Goal: Task Accomplishment & Management: Use online tool/utility

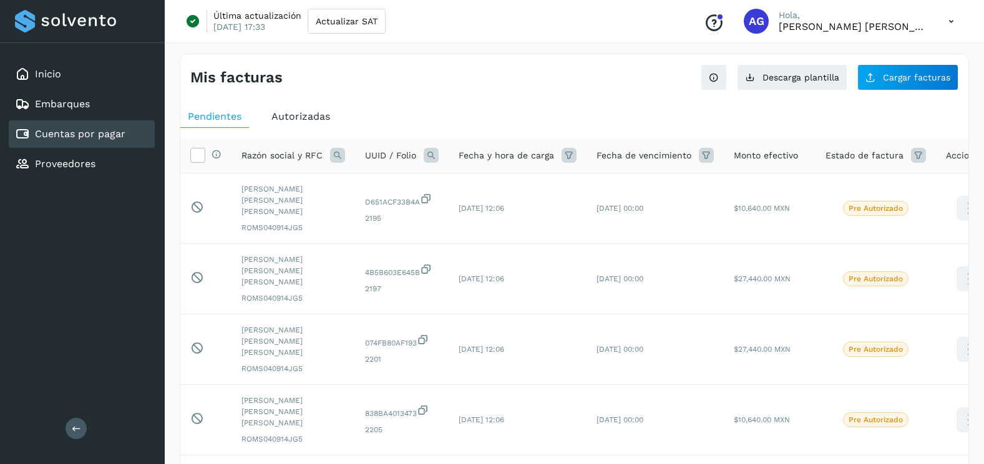
select select "**"
click at [891, 77] on span "Cargar facturas" at bounding box center [916, 77] width 67 height 9
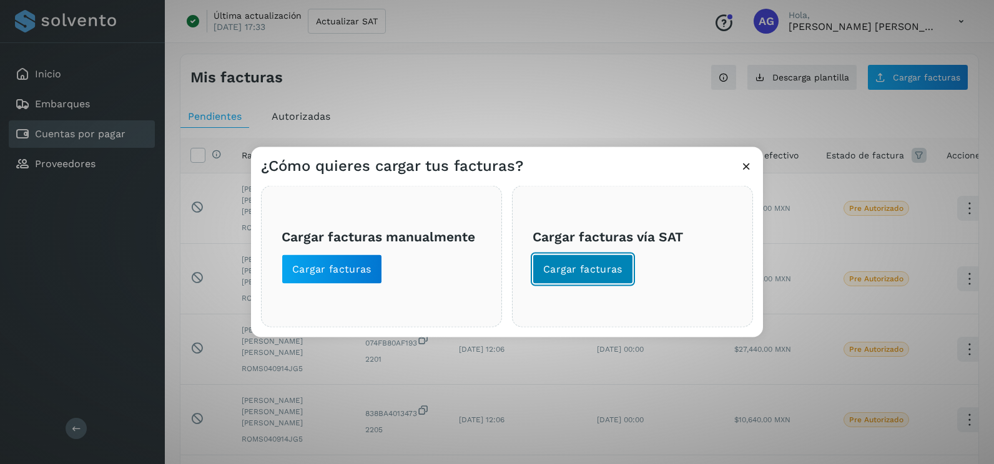
click at [599, 278] on button "Cargar facturas" at bounding box center [582, 270] width 101 height 30
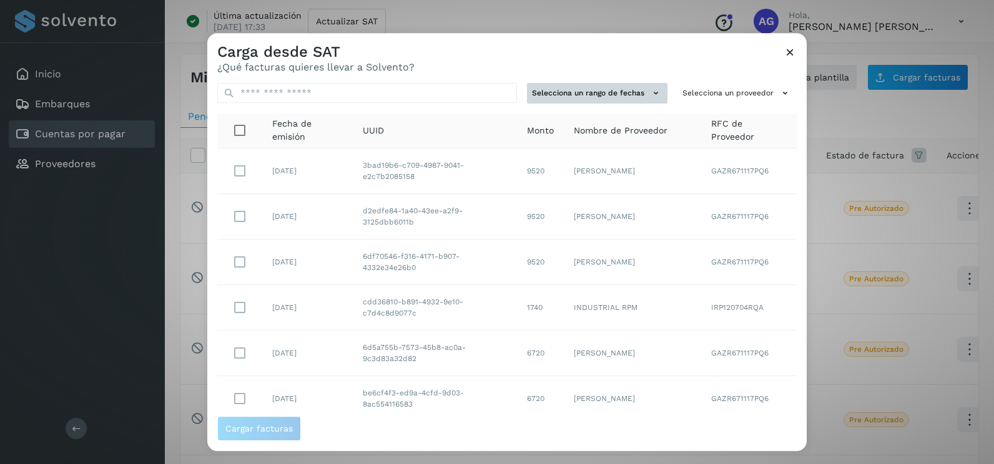
click at [640, 84] on button "Selecciona un rango de fechas" at bounding box center [597, 93] width 140 height 21
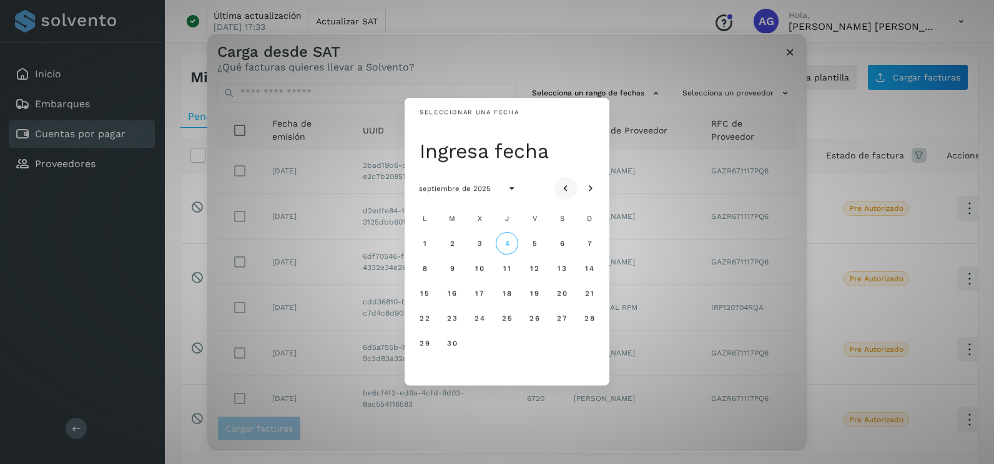
click at [565, 189] on icon "Mes anterior" at bounding box center [565, 189] width 12 height 12
click at [451, 297] on span "12" at bounding box center [451, 293] width 9 height 9
click at [483, 296] on span "13" at bounding box center [478, 293] width 9 height 9
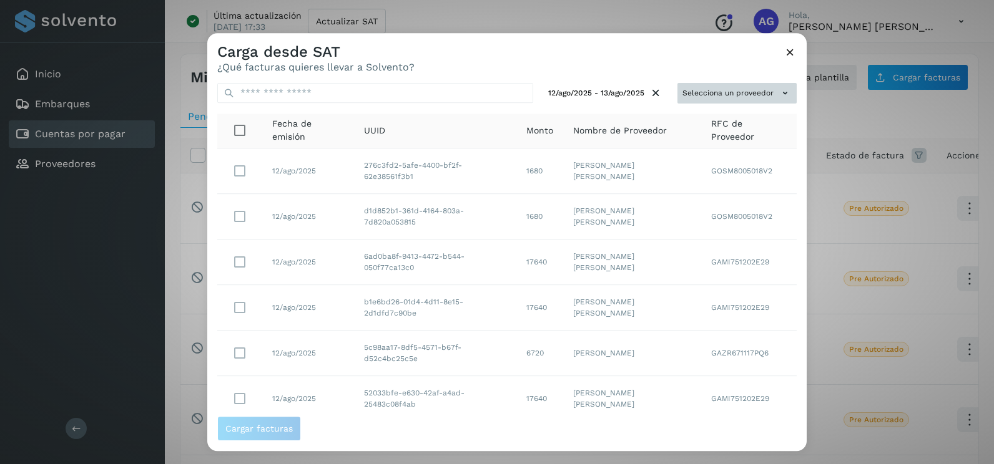
click at [765, 94] on button "Selecciona un proveedor" at bounding box center [736, 93] width 119 height 21
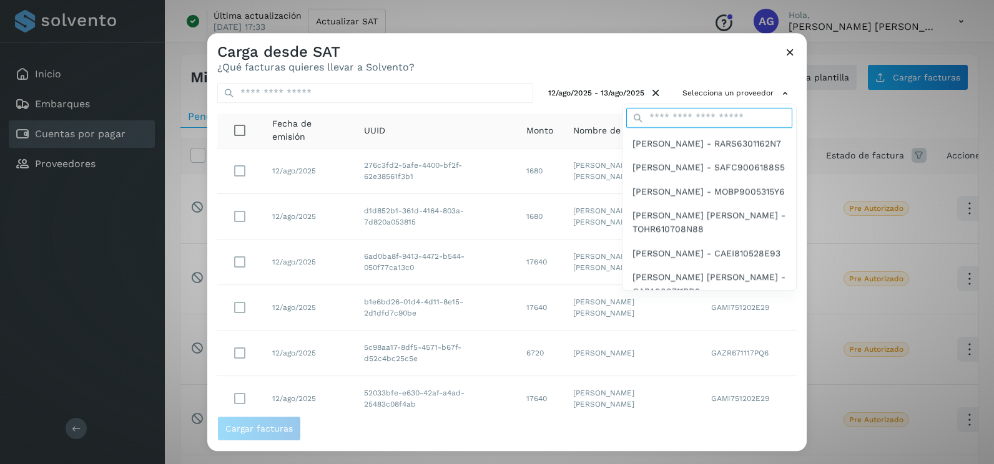
click at [699, 117] on input "text" at bounding box center [709, 118] width 166 height 20
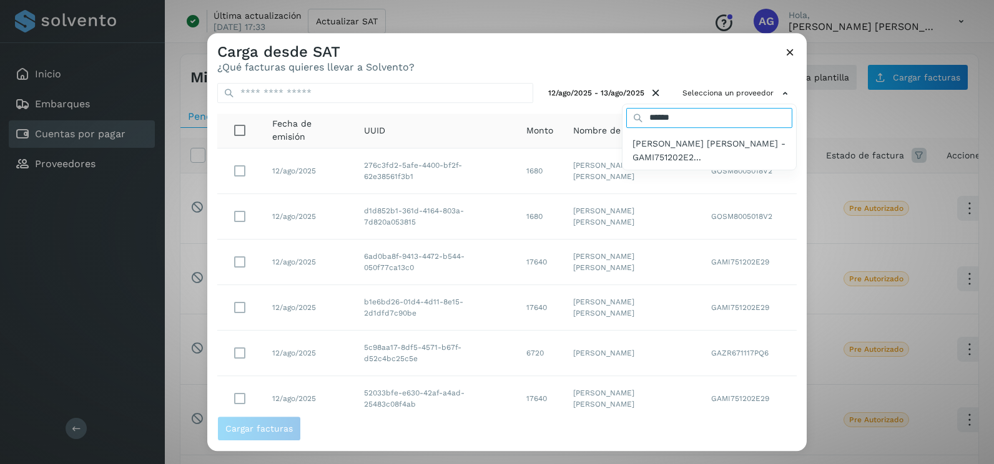
type input "*********"
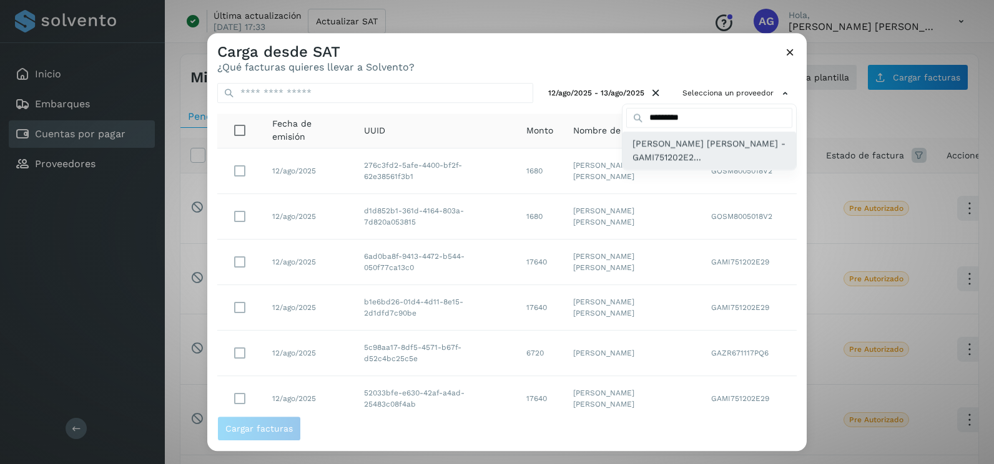
click at [695, 156] on span "[PERSON_NAME] [PERSON_NAME] - GAMI751202E2..." at bounding box center [709, 151] width 154 height 28
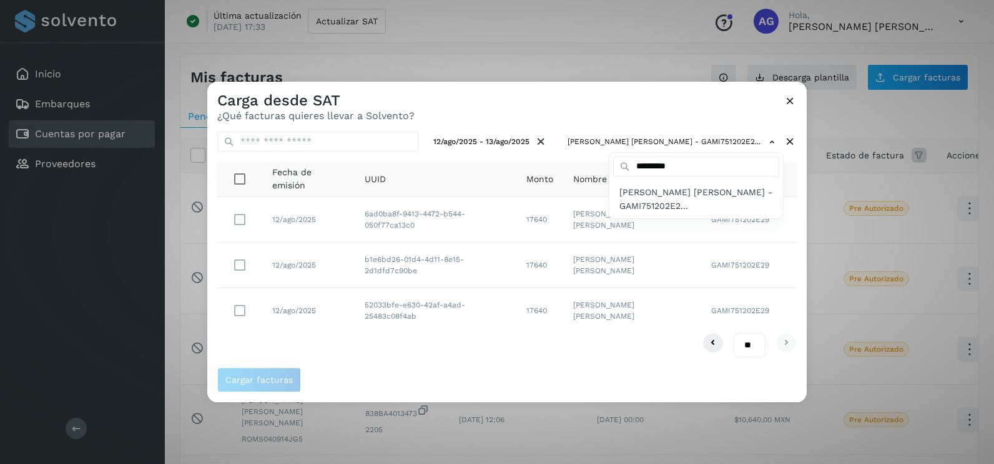
click at [591, 102] on div at bounding box center [704, 314] width 994 height 464
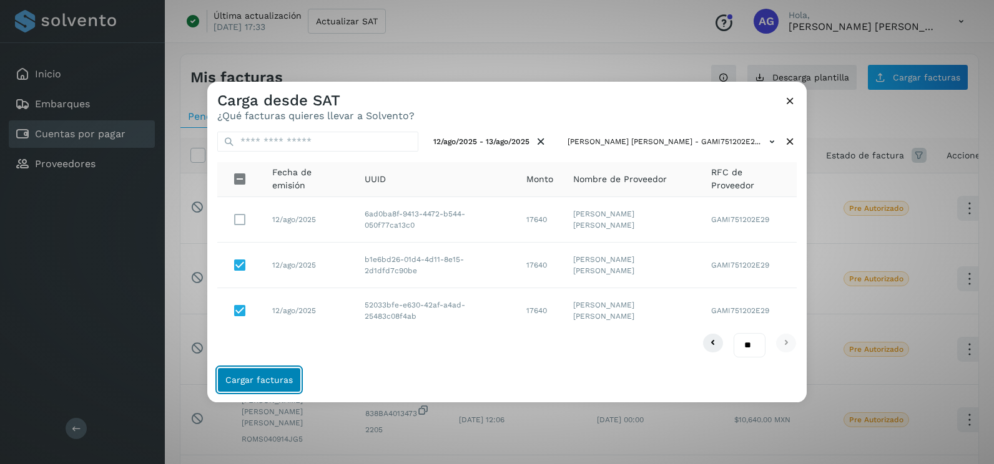
click at [281, 376] on span "Cargar facturas" at bounding box center [258, 380] width 67 height 9
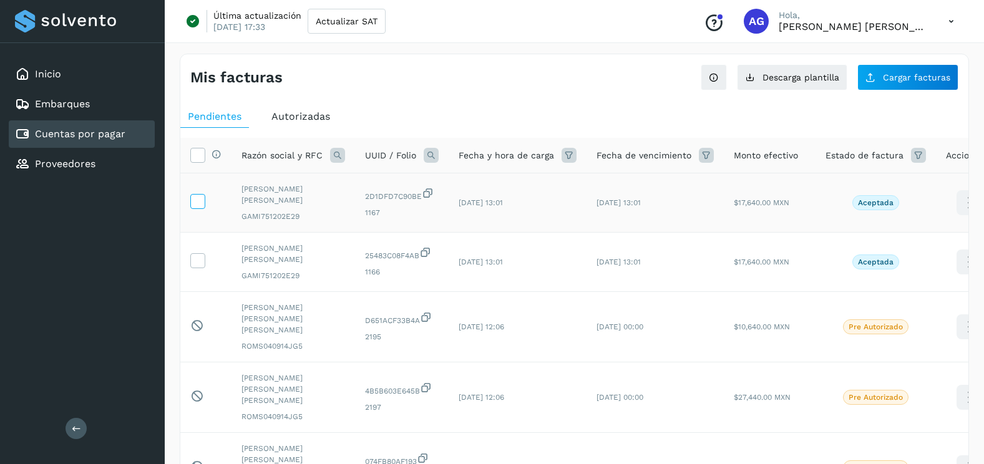
click at [195, 201] on icon at bounding box center [197, 200] width 13 height 13
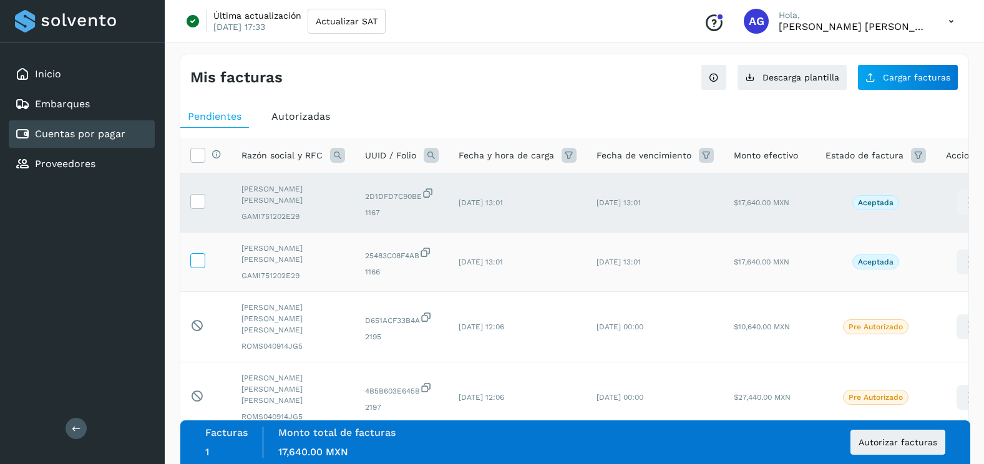
click at [199, 267] on span at bounding box center [197, 263] width 13 height 9
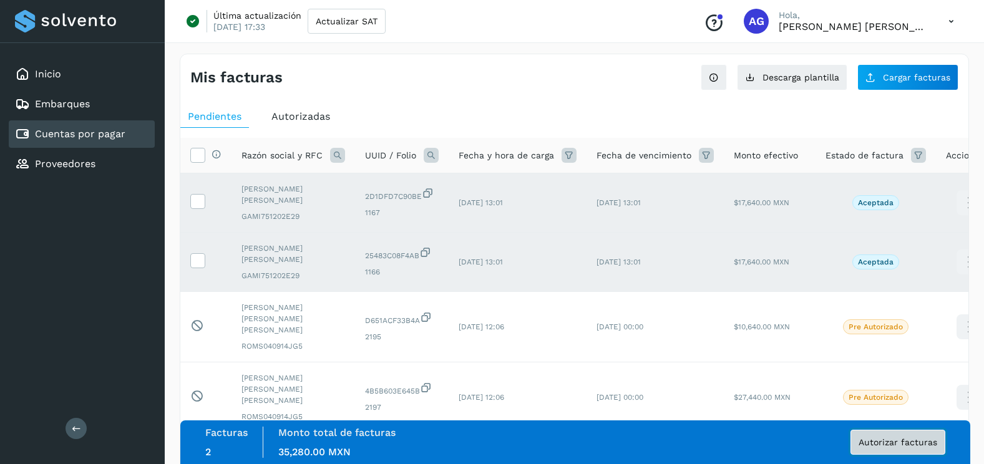
click at [906, 445] on span "Autorizar facturas" at bounding box center [898, 442] width 79 height 9
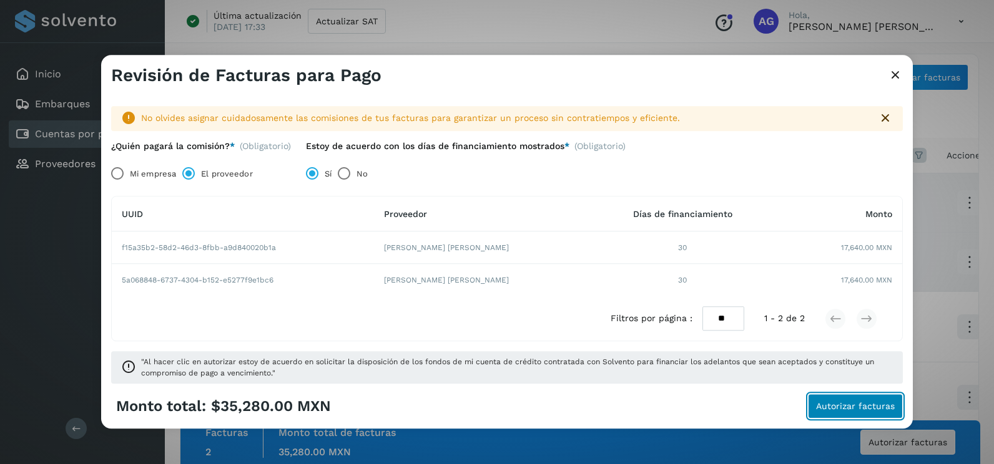
click at [830, 408] on span "Autorizar facturas" at bounding box center [855, 407] width 79 height 9
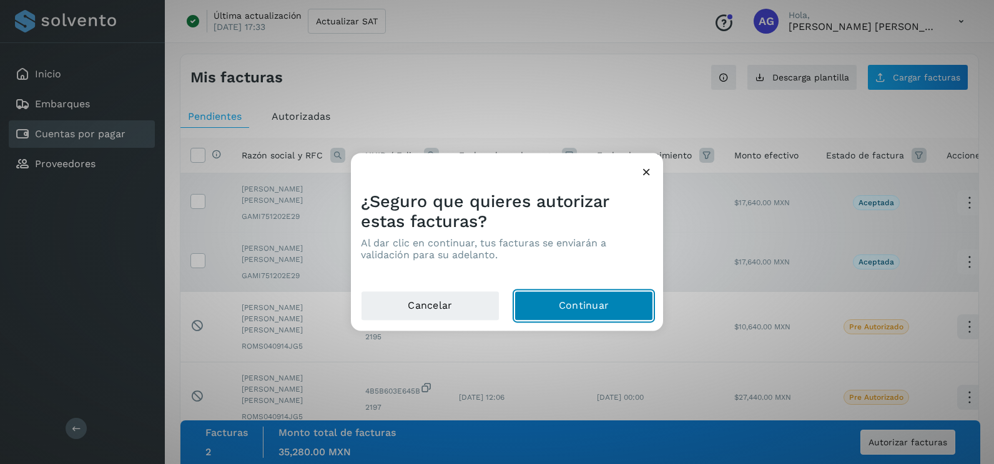
click at [557, 310] on button "Continuar" at bounding box center [583, 307] width 139 height 30
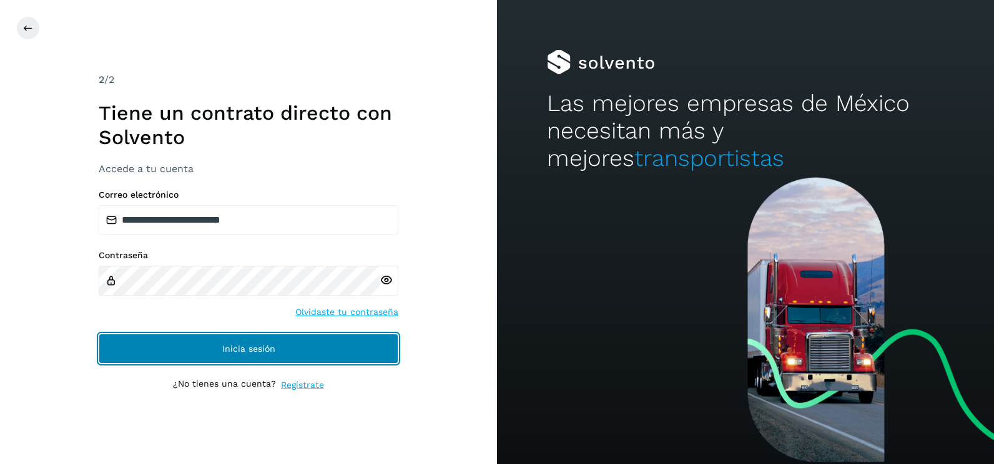
click at [320, 352] on button "Inicia sesión" at bounding box center [249, 349] width 300 height 30
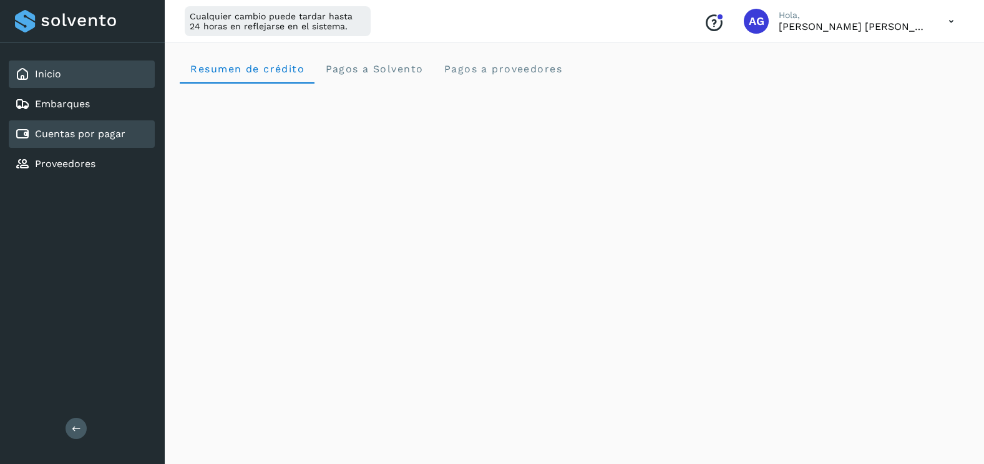
click at [80, 147] on div "Cuentas por pagar" at bounding box center [82, 133] width 146 height 27
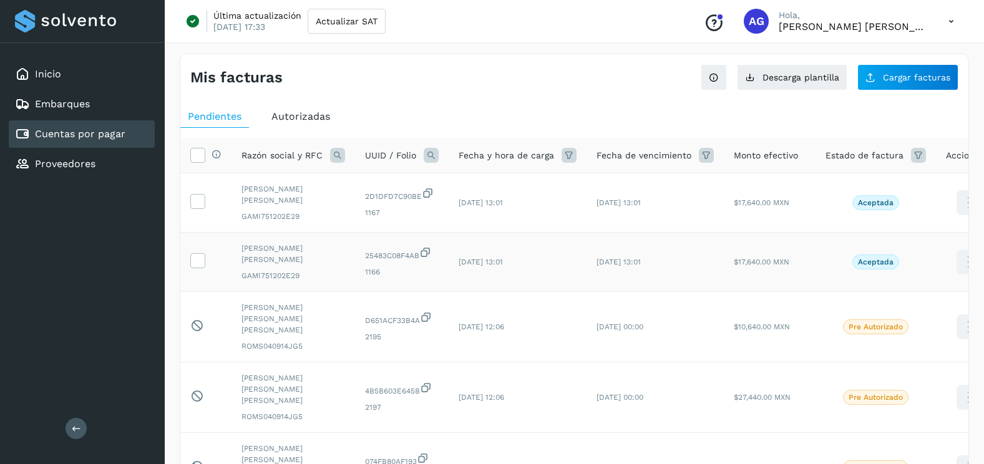
drag, startPoint x: 201, startPoint y: 203, endPoint x: 189, endPoint y: 271, distance: 69.1
click at [202, 203] on icon at bounding box center [197, 200] width 13 height 13
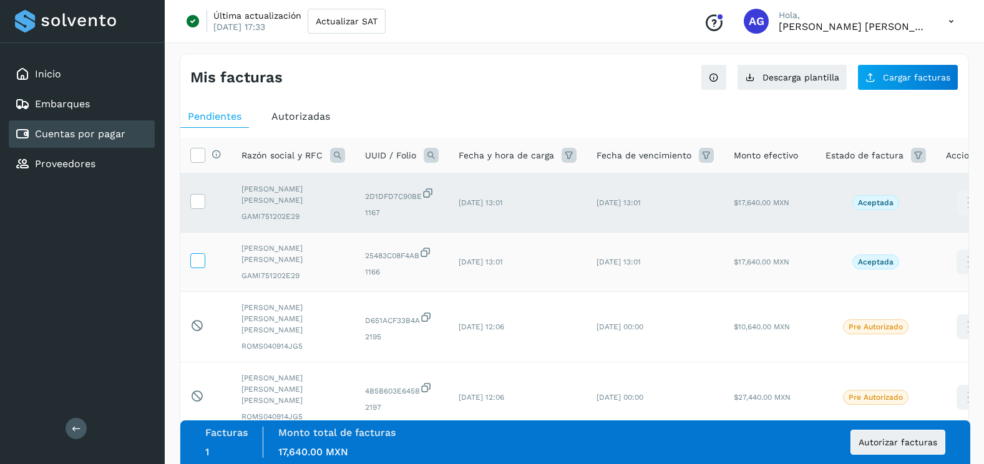
click at [202, 258] on icon at bounding box center [197, 259] width 13 height 13
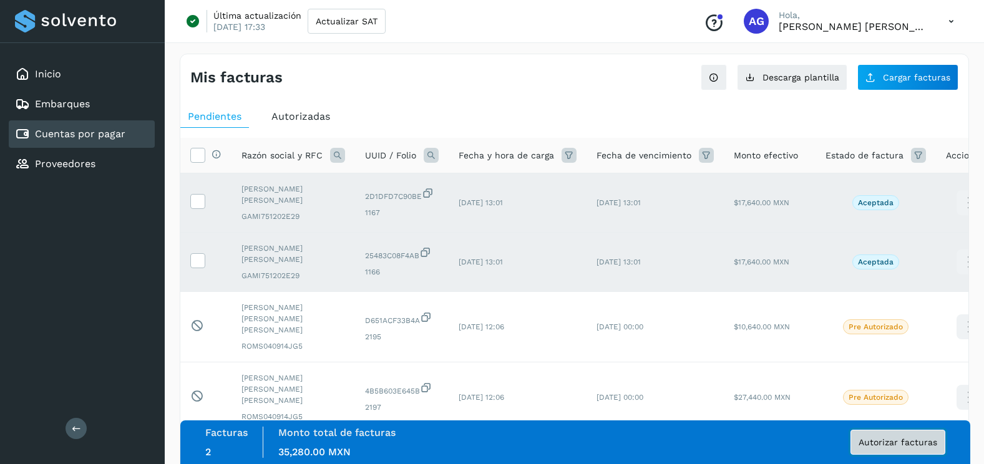
click at [871, 443] on span "Autorizar facturas" at bounding box center [898, 442] width 79 height 9
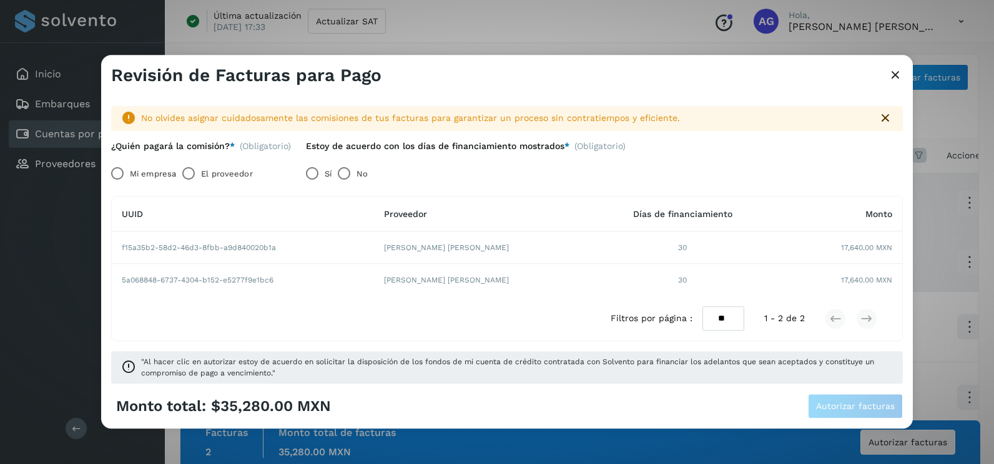
click at [225, 169] on label "El proveedor" at bounding box center [226, 174] width 51 height 25
click at [875, 410] on span "Autorizar facturas" at bounding box center [855, 407] width 79 height 9
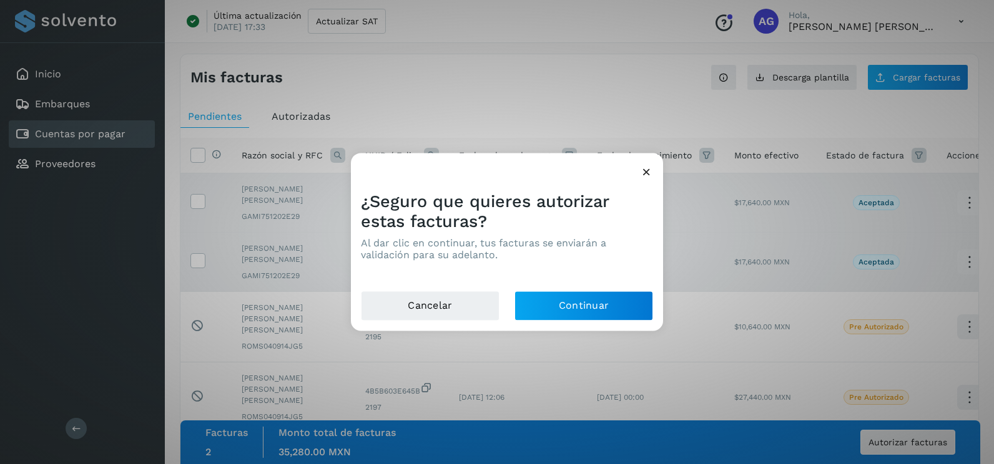
click at [599, 325] on div "Cancelar Continuar" at bounding box center [507, 312] width 312 height 40
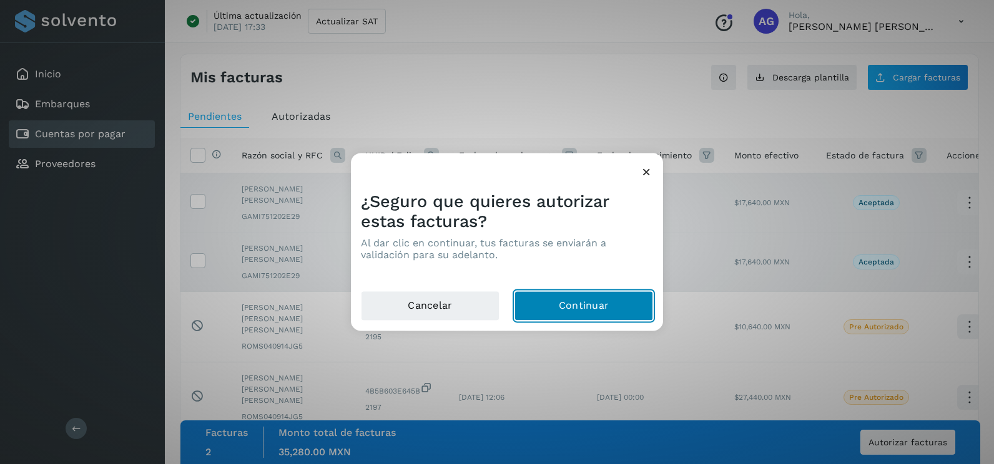
click at [596, 315] on button "Continuar" at bounding box center [583, 307] width 139 height 30
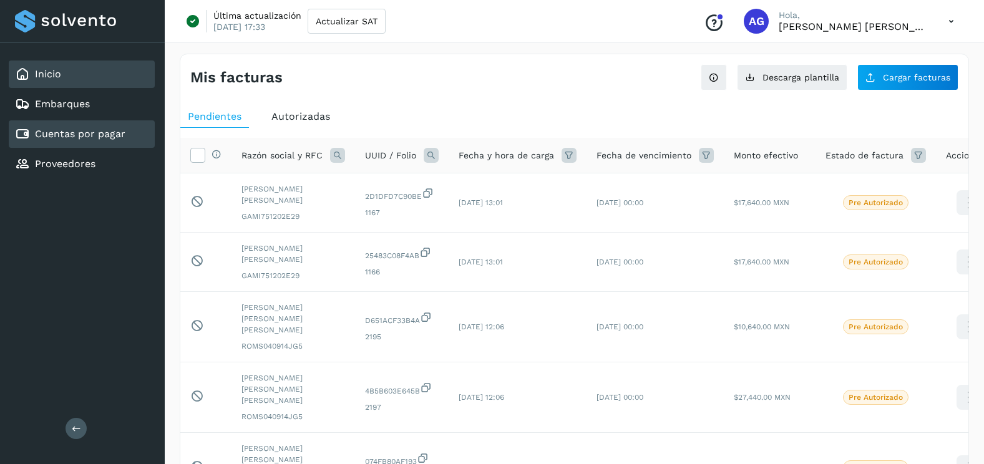
click at [74, 76] on div "Inicio" at bounding box center [82, 74] width 146 height 27
